Goal: Find specific fact: Find specific fact

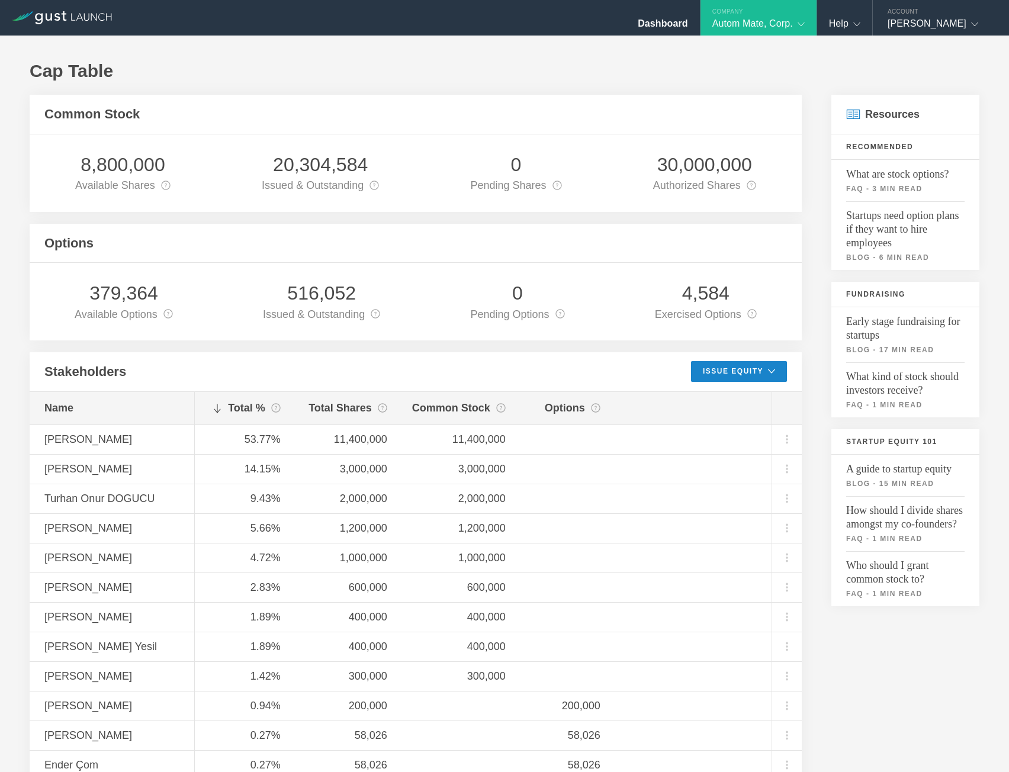
click at [297, 246] on div "Options" at bounding box center [416, 244] width 772 height 40
click at [656, 27] on div "Dashboard" at bounding box center [663, 27] width 50 height 18
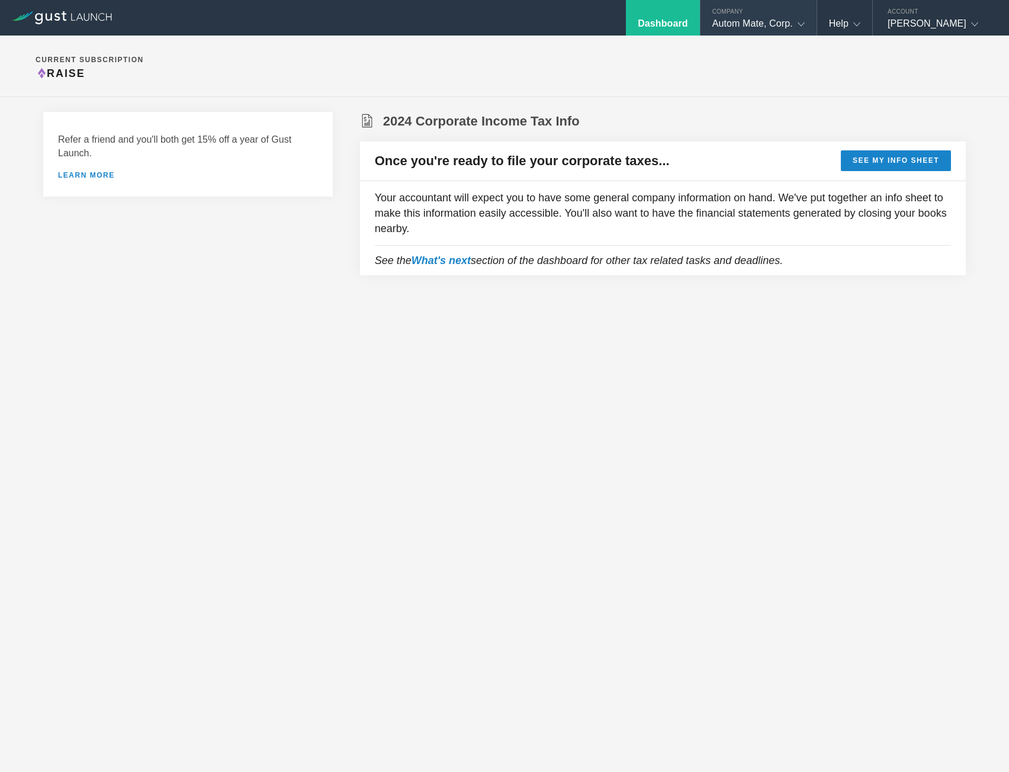
click at [756, 17] on div "Company" at bounding box center [759, 9] width 116 height 18
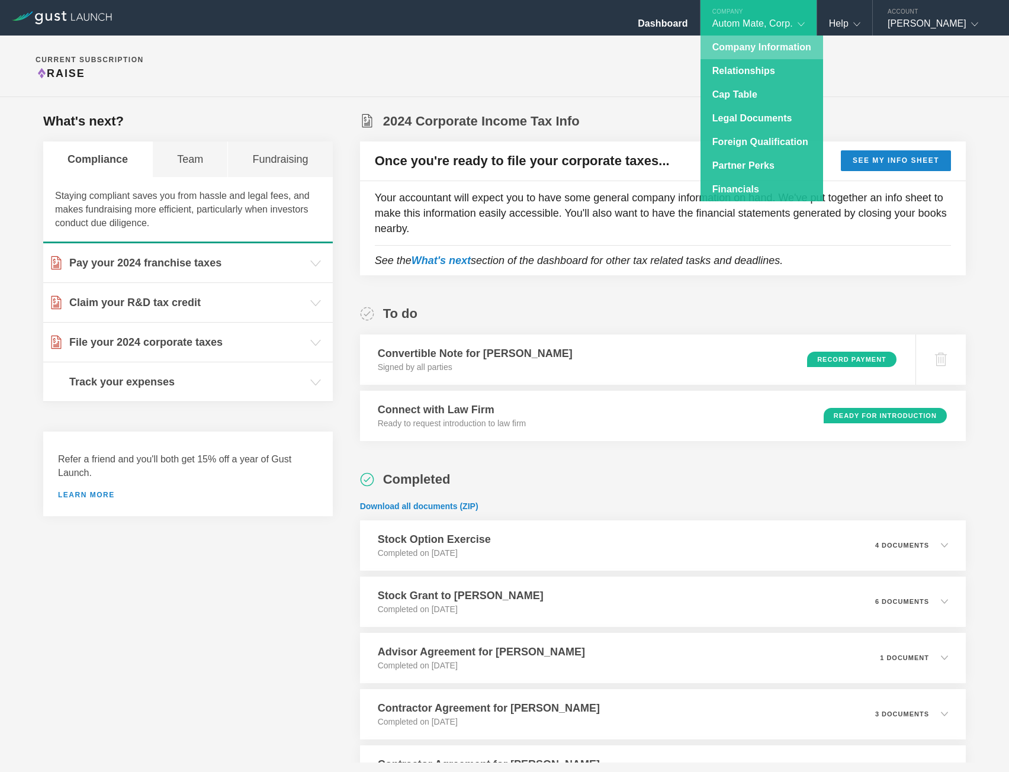
click at [730, 45] on link "Company Information" at bounding box center [762, 48] width 123 height 24
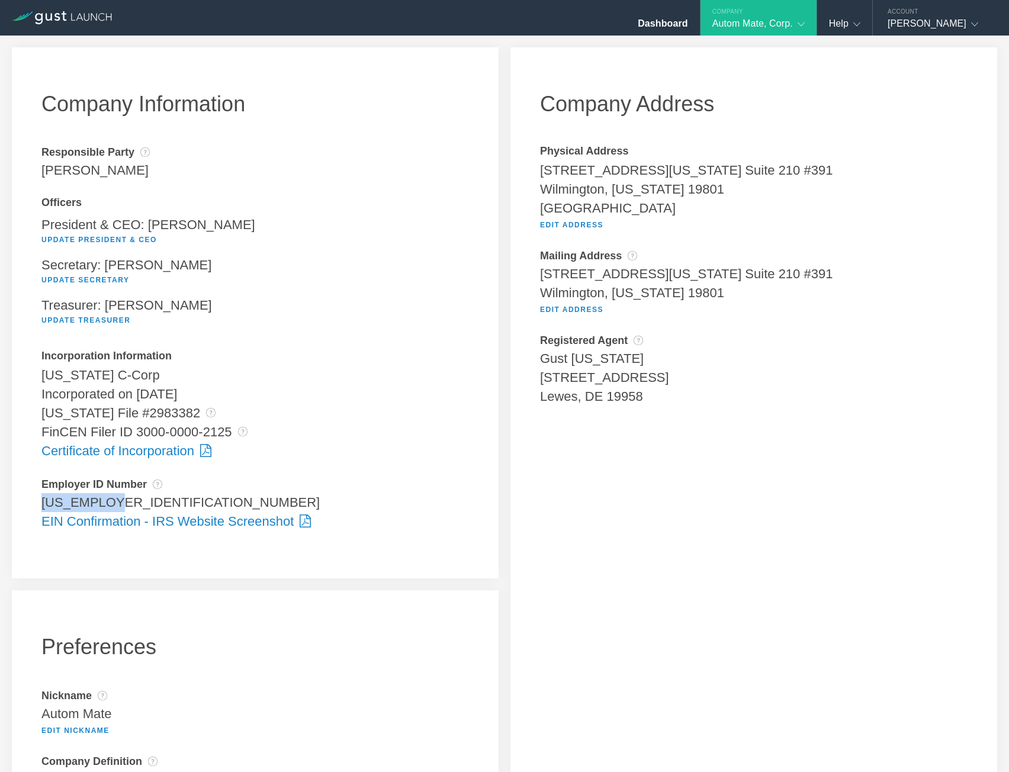
drag, startPoint x: 113, startPoint y: 499, endPoint x: 33, endPoint y: 503, distance: 79.5
click at [33, 503] on div "Company Information Responsible Party The name of the party responsible for fil…" at bounding box center [255, 312] width 487 height 531
copy div "[US_EMPLOYER_IDENTIFICATION_NUMBER]"
click at [201, 419] on div "[US_STATE] File #2983382 The [US_STATE] File Number is issued by the state of […" at bounding box center [255, 413] width 428 height 19
drag, startPoint x: 183, startPoint y: 415, endPoint x: 33, endPoint y: 422, distance: 150.6
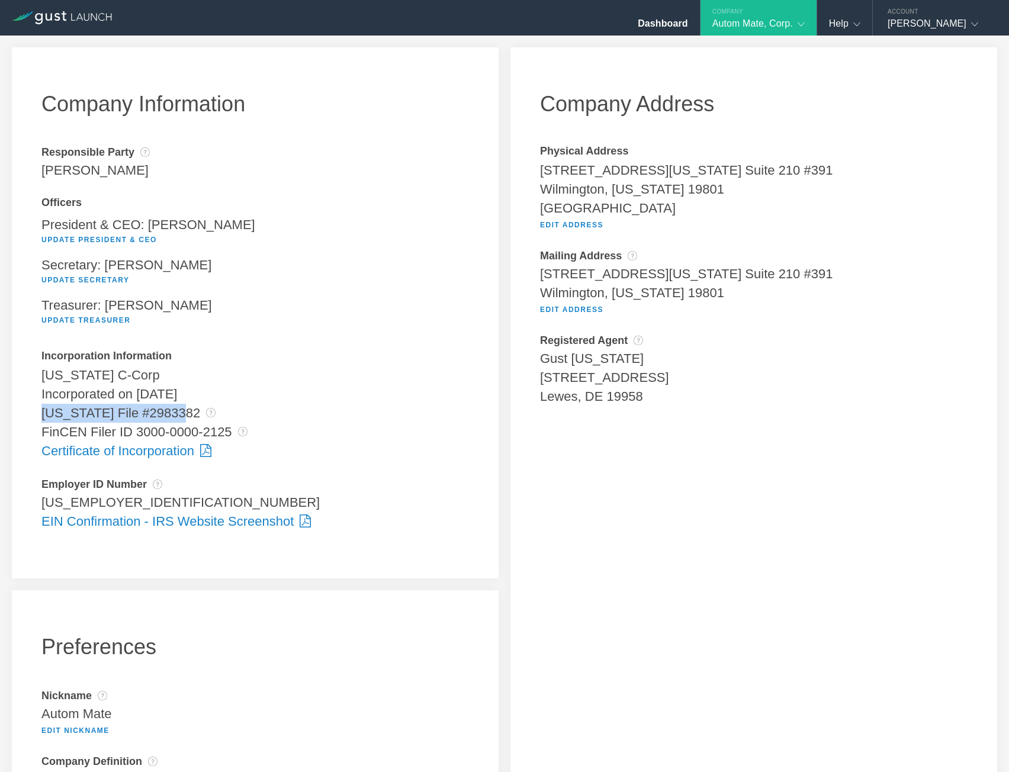
click at [33, 422] on div "Company Information Responsible Party The name of the party responsible for fil…" at bounding box center [255, 312] width 487 height 531
copy div "[US_STATE] File #2983382"
drag, startPoint x: 108, startPoint y: 500, endPoint x: 86, endPoint y: 467, distance: 40.2
click at [28, 500] on div "Company Information Responsible Party The name of the party responsible for fil…" at bounding box center [255, 312] width 487 height 531
copy div "[US_EMPLOYER_IDENTIFICATION_NUMBER]"
